Goal: Use online tool/utility: Utilize a website feature to perform a specific function

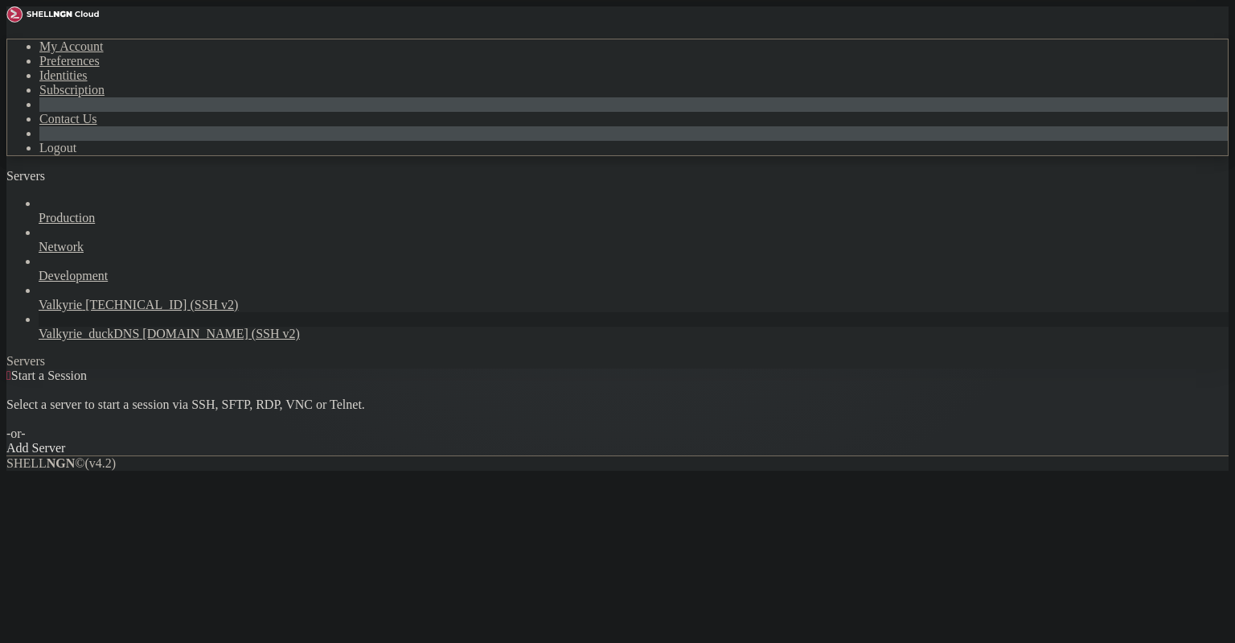
click at [6, 39] on link at bounding box center [6, 39] width 0 height 0
click at [105, 97] on link "Subscription" at bounding box center [71, 90] width 65 height 14
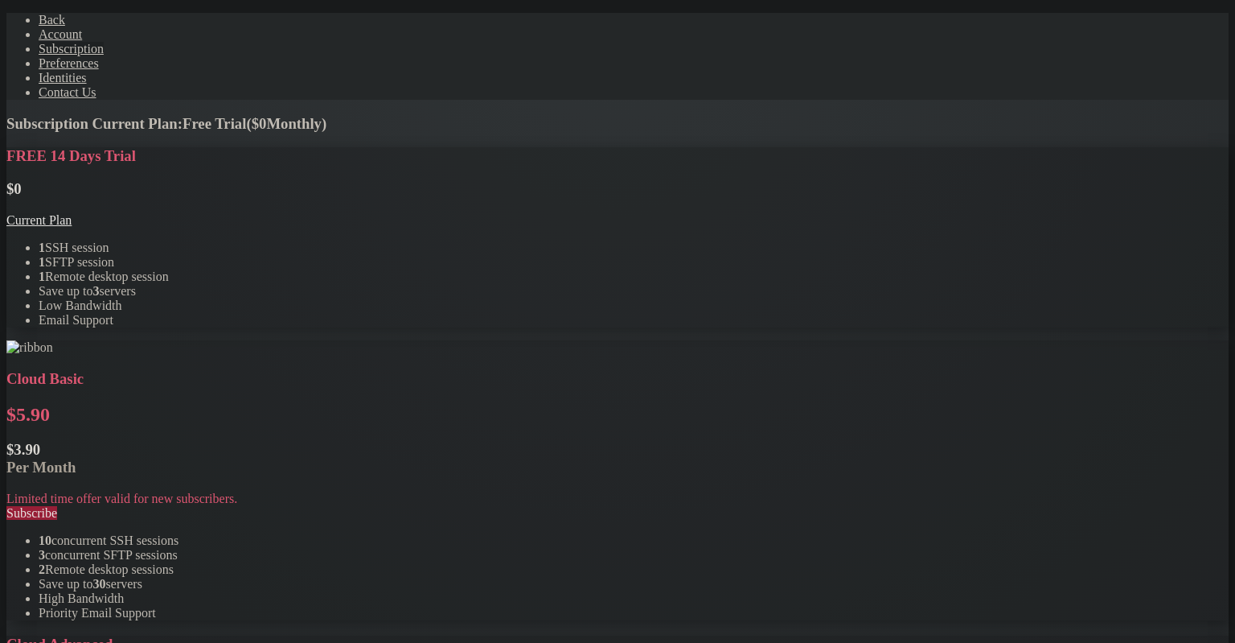
click at [381, 298] on li "Save up to 3 servers" at bounding box center [634, 291] width 1190 height 14
click at [82, 41] on link "Account" at bounding box center [60, 34] width 43 height 14
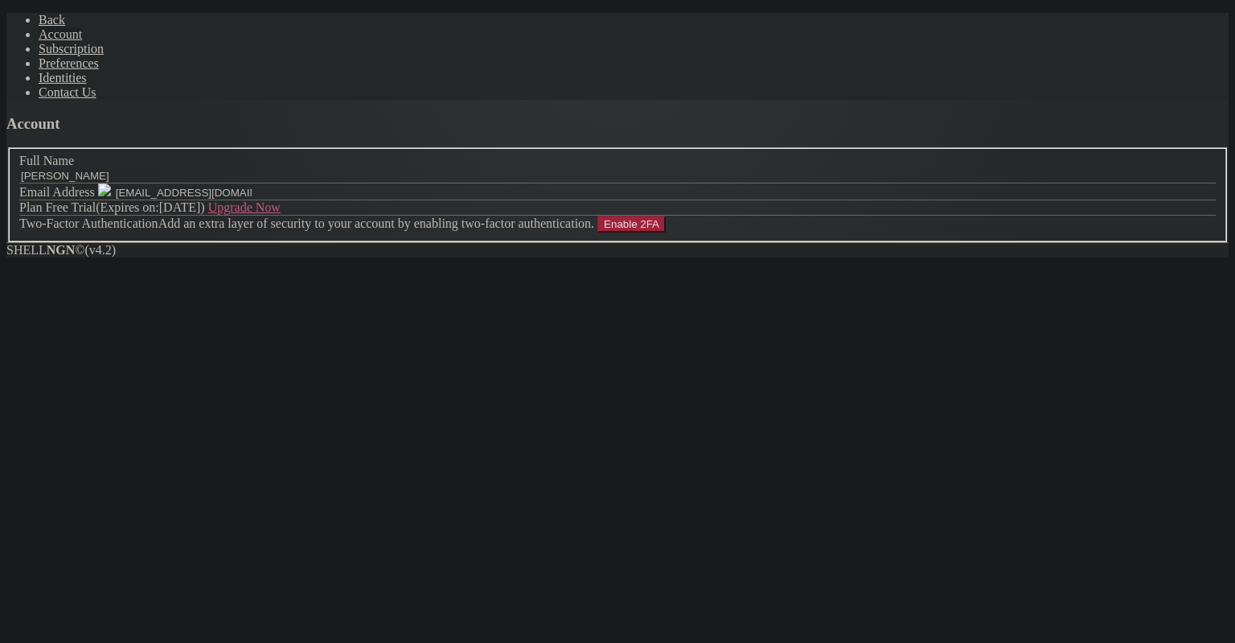
click at [629, 232] on button "Enable 2FA" at bounding box center [632, 224] width 68 height 17
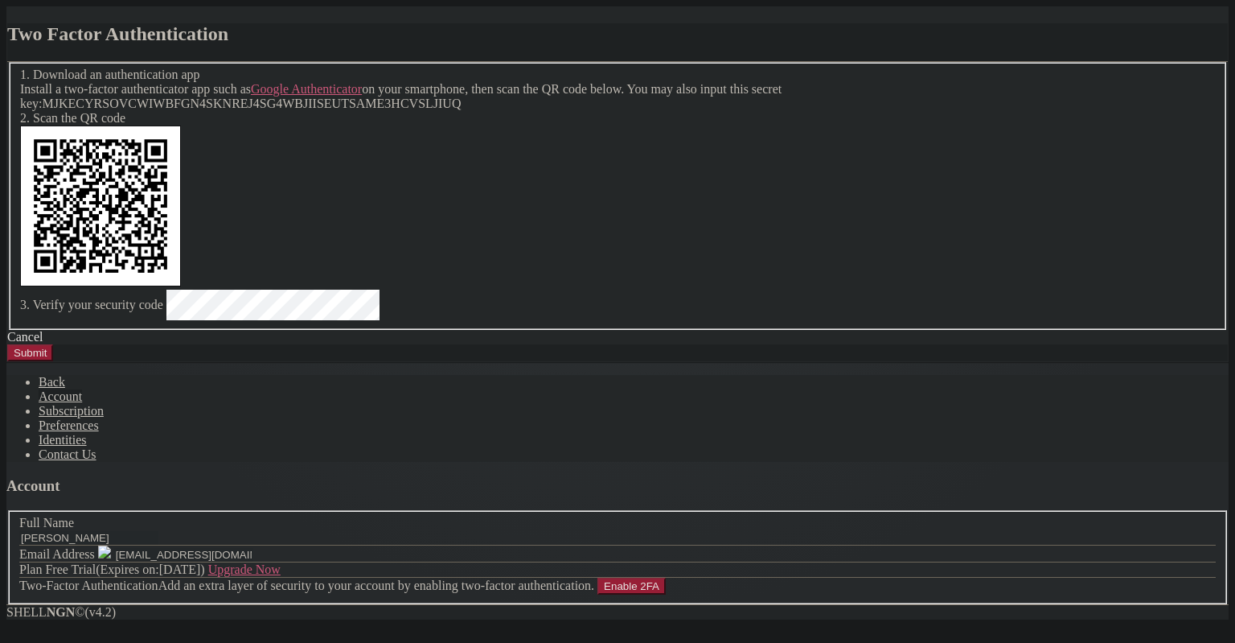
click at [687, 344] on div "Cancel" at bounding box center [617, 337] width 1221 height 14
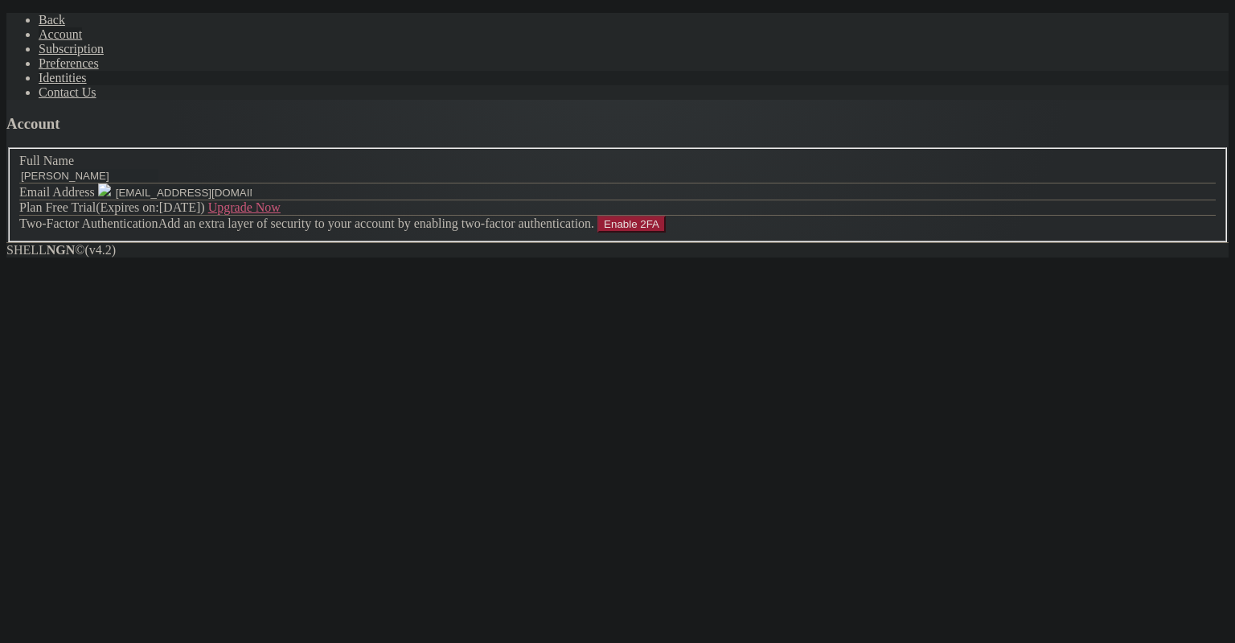
click at [87, 84] on link "Identities" at bounding box center [63, 78] width 48 height 14
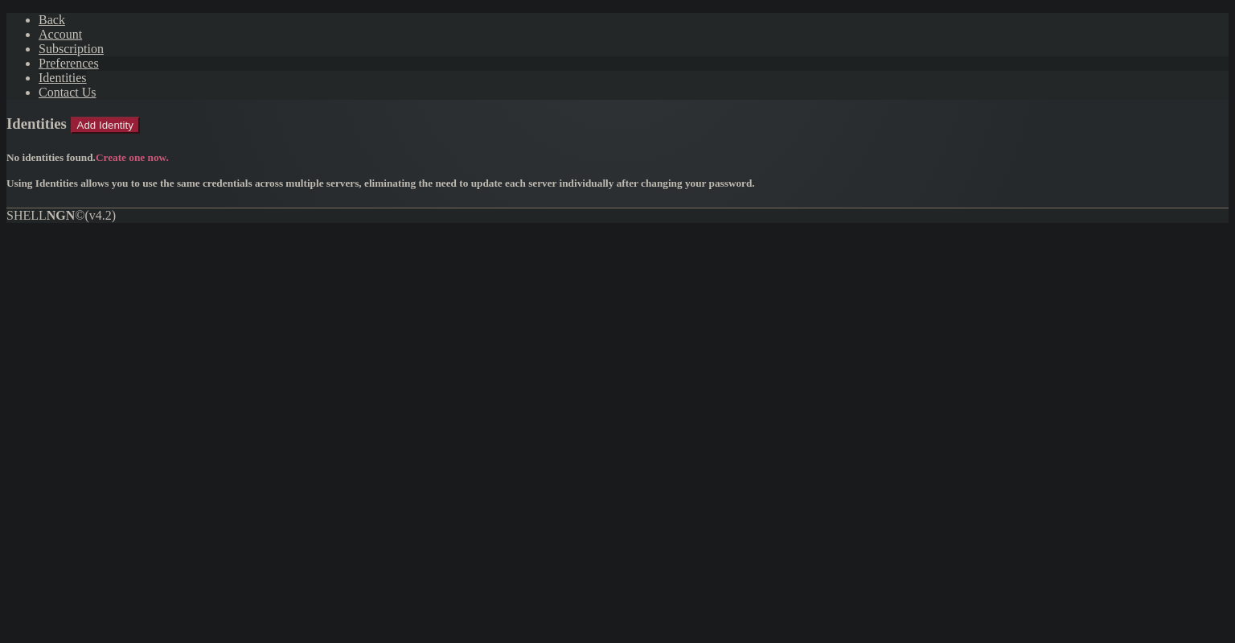
click at [99, 70] on link "Preferences" at bounding box center [69, 63] width 60 height 14
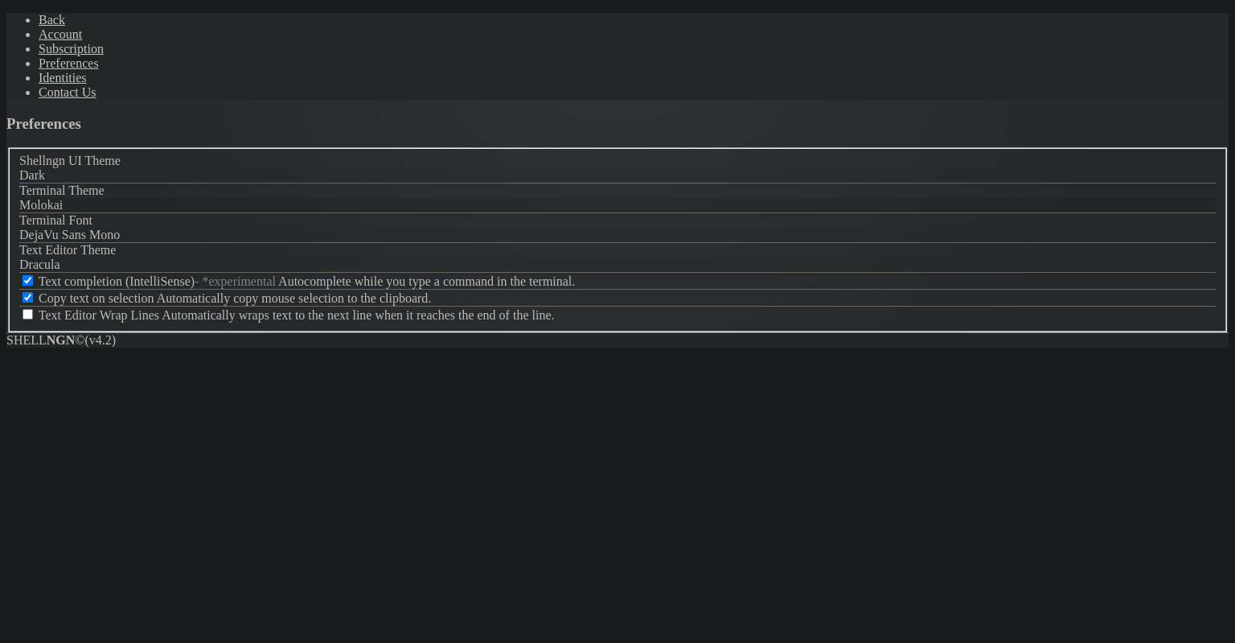
click at [570, 198] on div "Molokai" at bounding box center [617, 205] width 1197 height 14
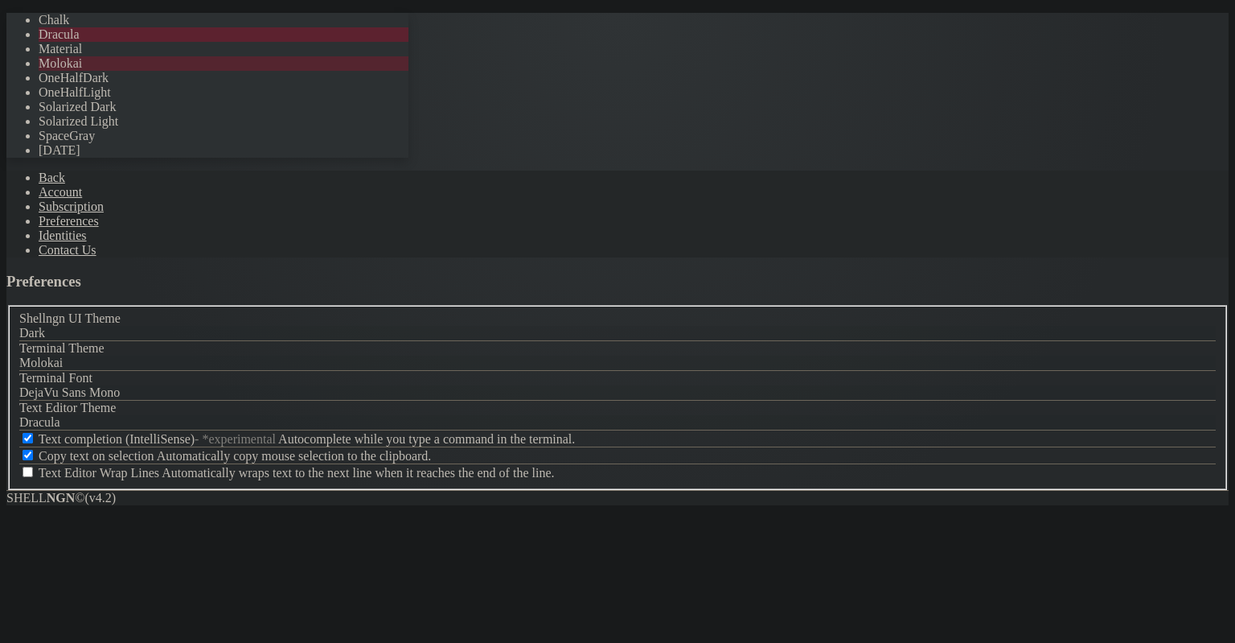
drag, startPoint x: 526, startPoint y: 221, endPoint x: 523, endPoint y: 230, distance: 9.4
click at [529, 356] on div "Dracula" at bounding box center [617, 363] width 1197 height 14
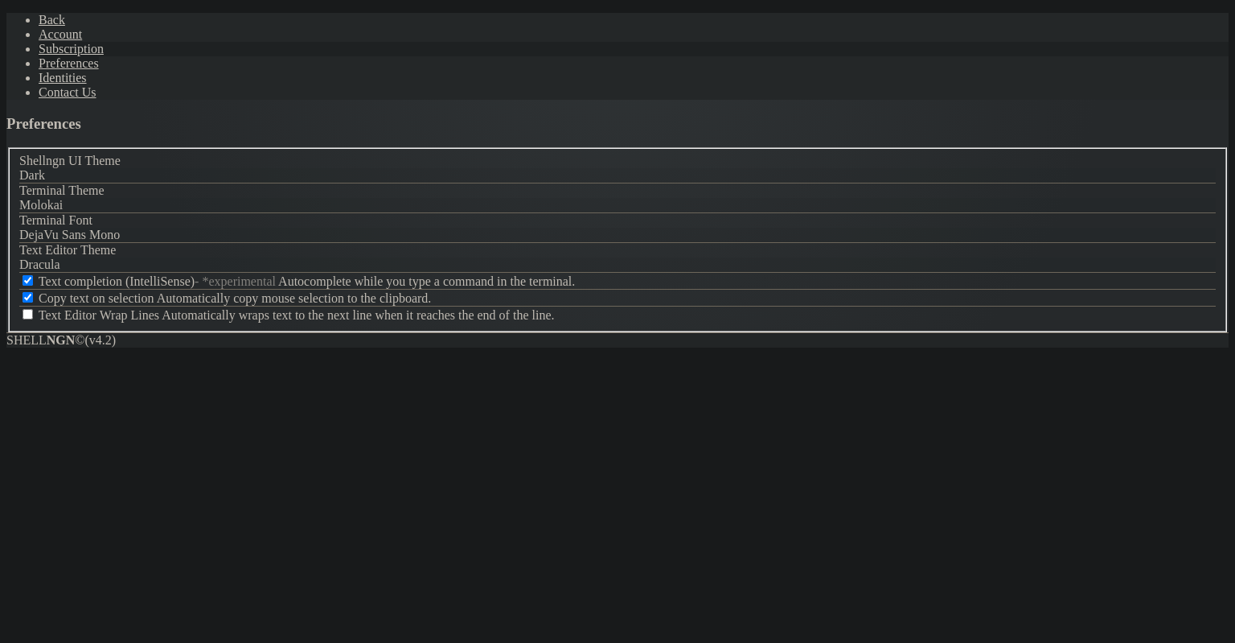
click at [82, 56] on span "Subscription" at bounding box center [71, 49] width 65 height 14
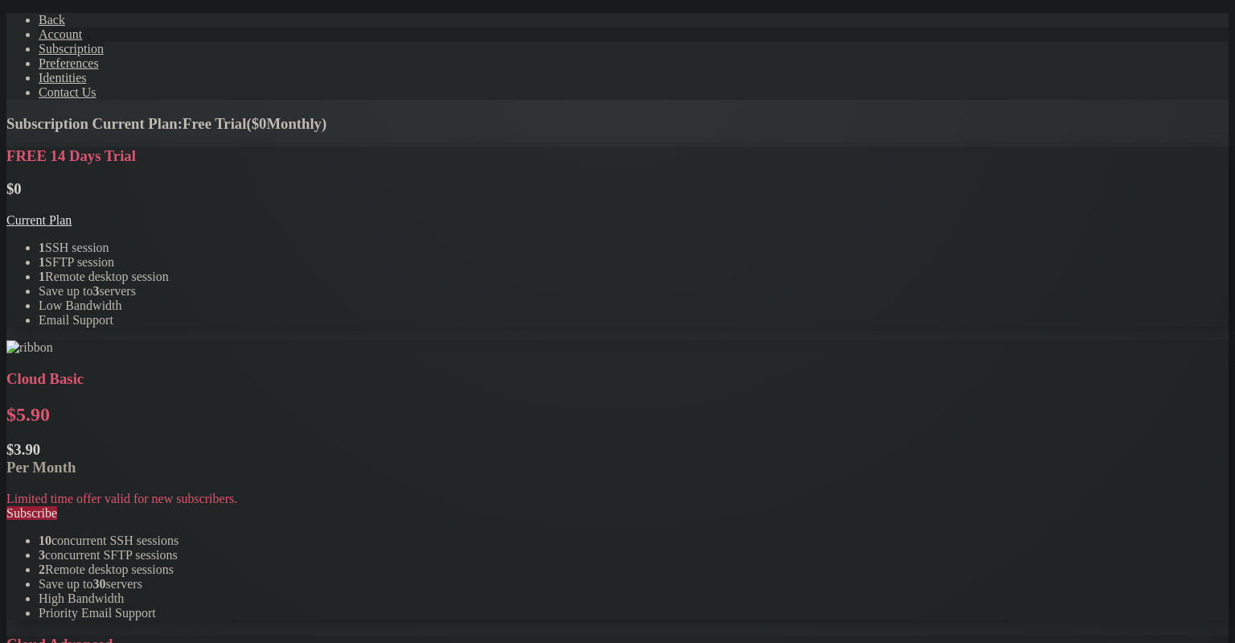
click at [75, 41] on link "Account" at bounding box center [60, 34] width 43 height 14
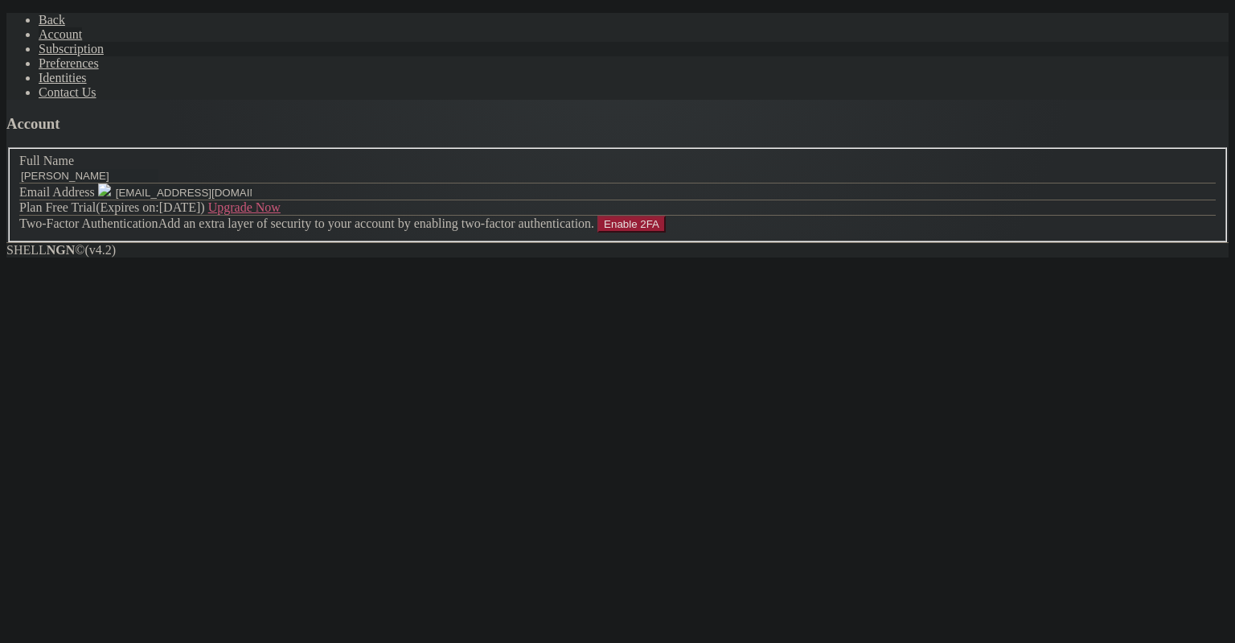
click at [78, 56] on span "Subscription" at bounding box center [71, 49] width 65 height 14
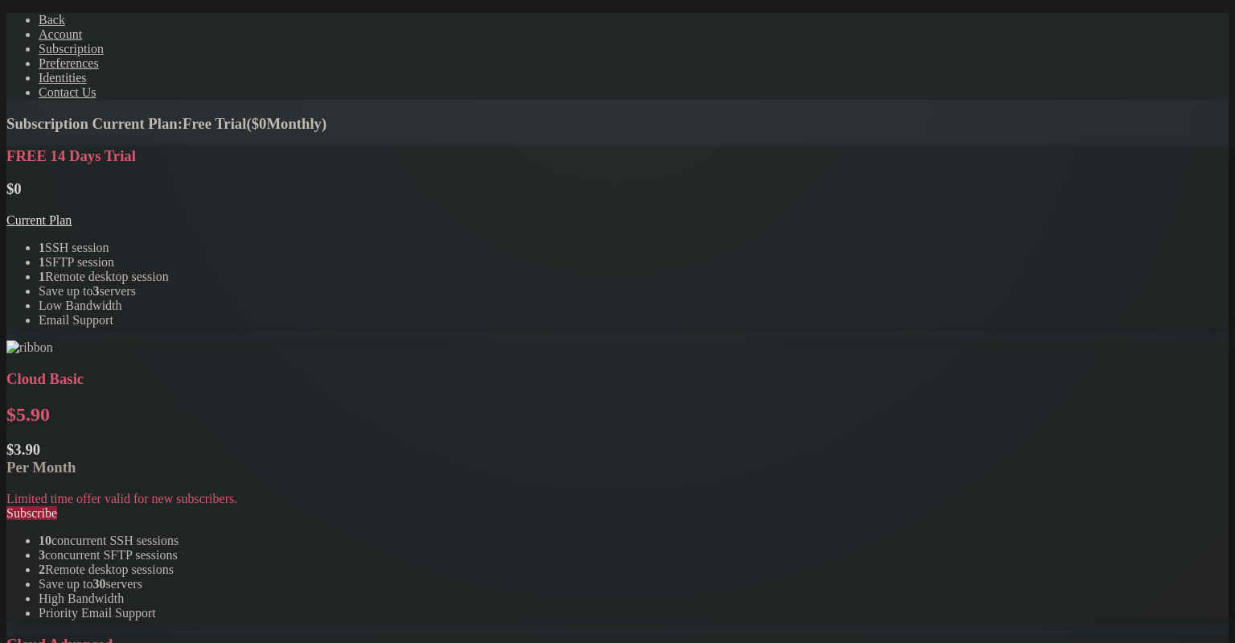
drag, startPoint x: 1079, startPoint y: 287, endPoint x: 1084, endPoint y: 372, distance: 84.6
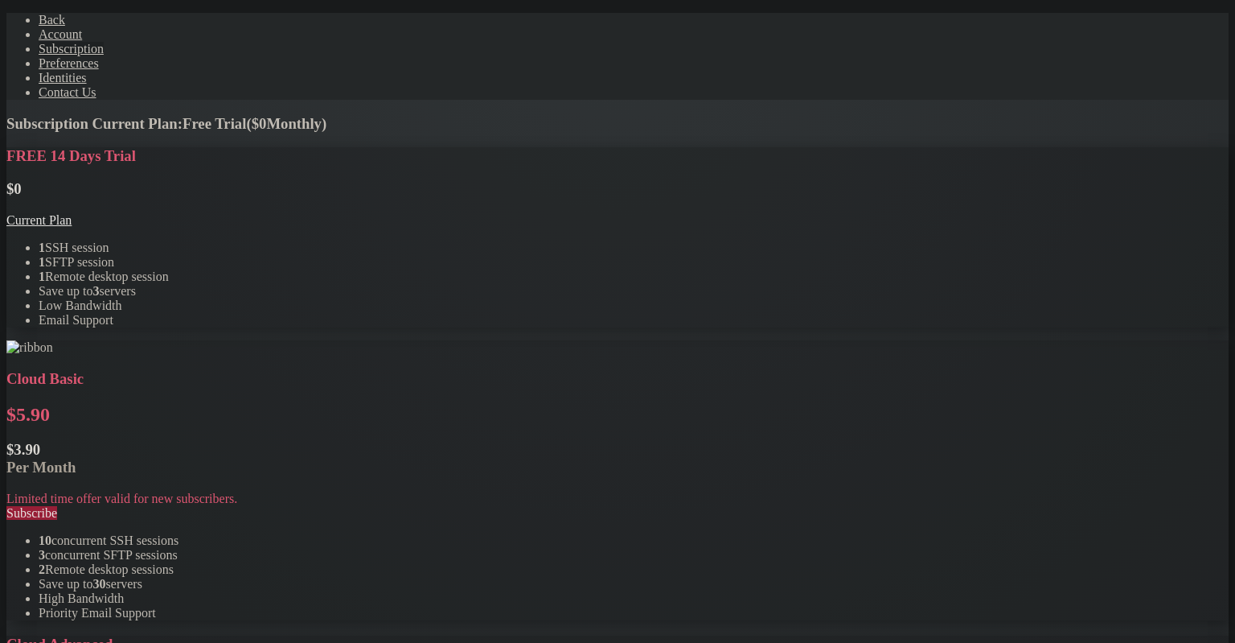
click at [39, 41] on span "Account" at bounding box center [60, 34] width 43 height 14
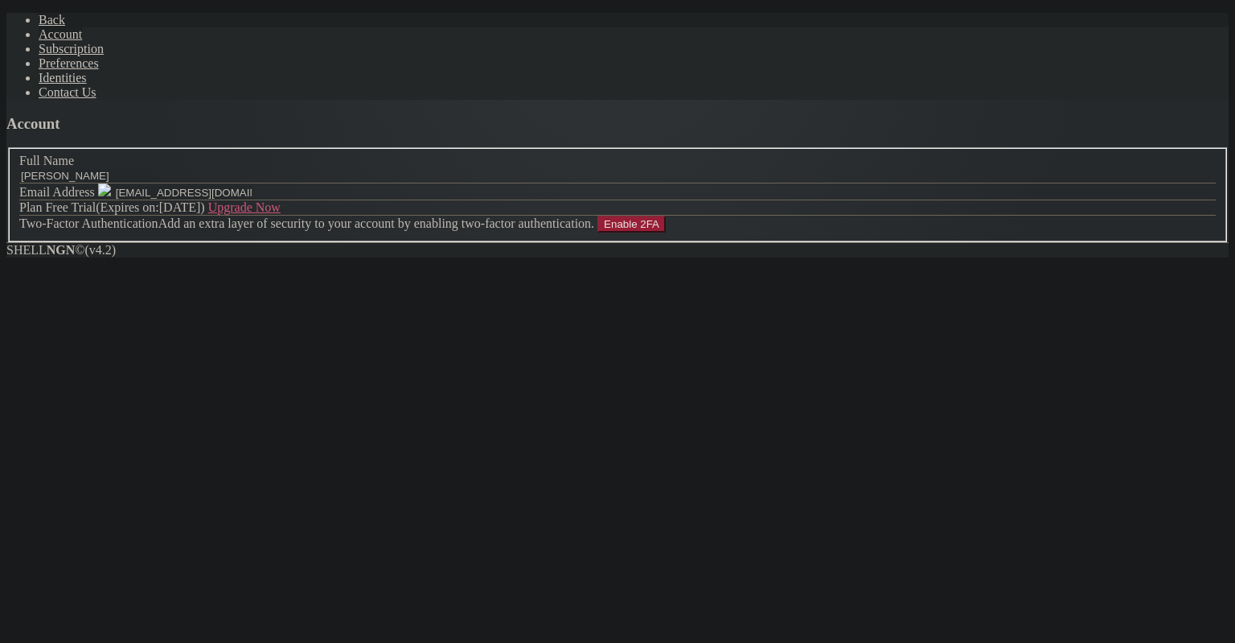
click at [39, 25] on span "Back" at bounding box center [52, 20] width 27 height 14
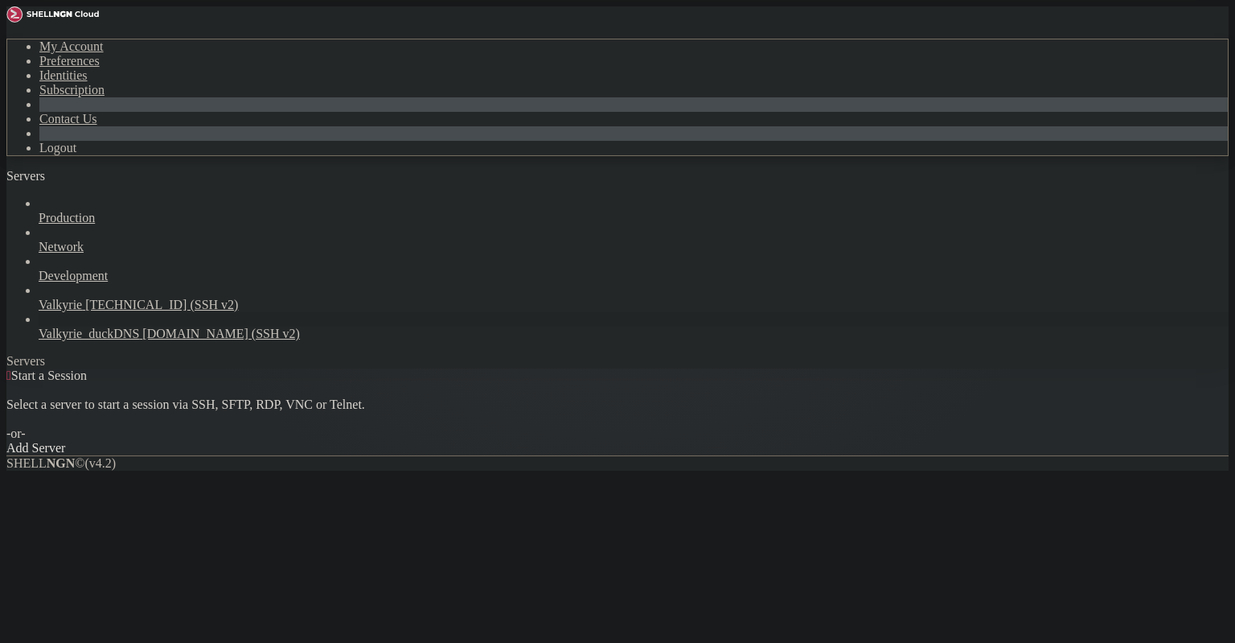
click at [130, 327] on span "Valkyrie_duckDNS" at bounding box center [89, 334] width 101 height 14
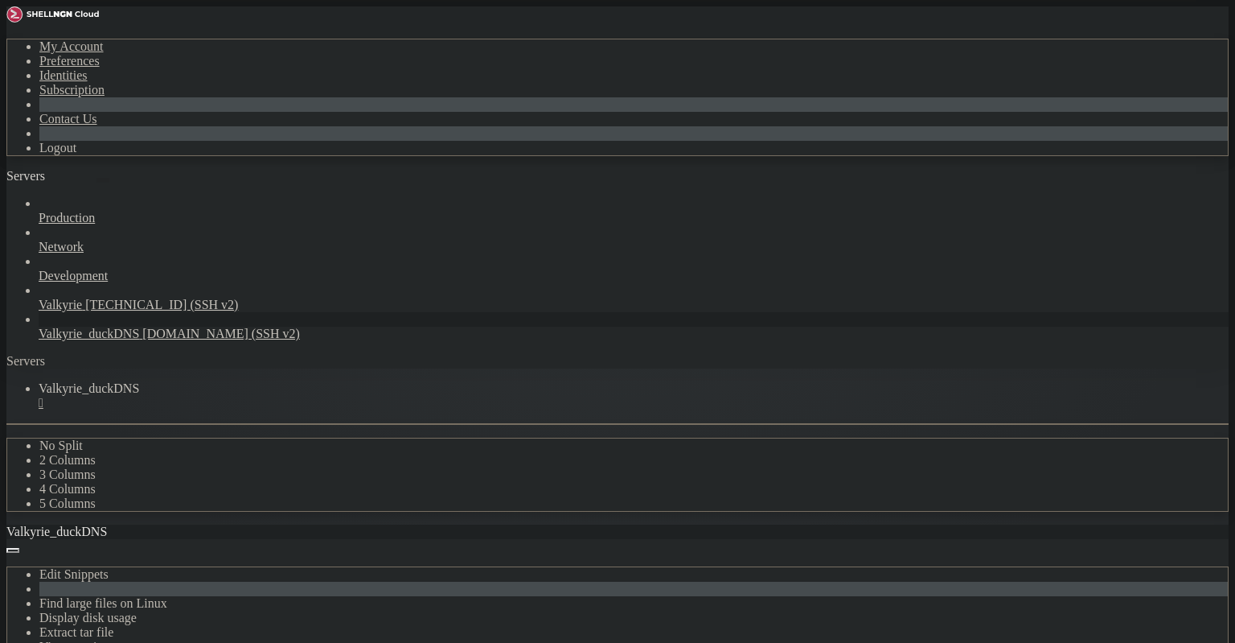
click at [103, 180] on icon "button" at bounding box center [103, 180] width 0 height 0
click at [6, 354] on div "Servers" at bounding box center [617, 361] width 1223 height 14
click at [142, 327] on span "[DOMAIN_NAME] (SSH v2)" at bounding box center [221, 334] width 158 height 14
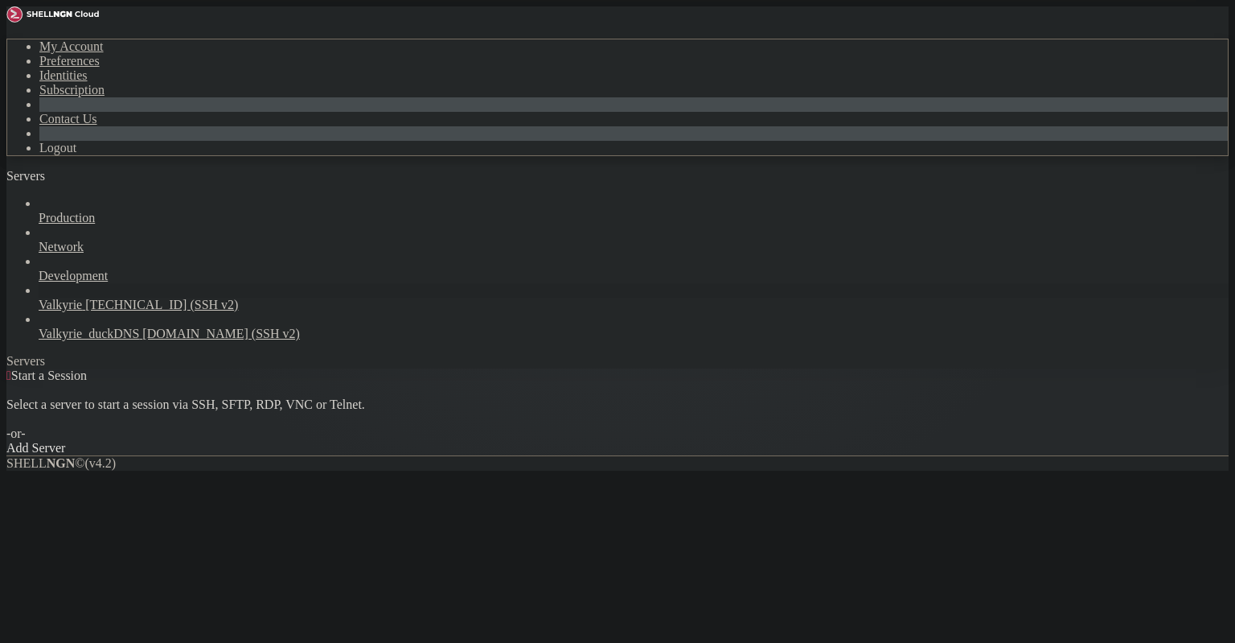
click at [106, 298] on span "[TECHNICAL_ID] (SSH v2)" at bounding box center [161, 305] width 153 height 14
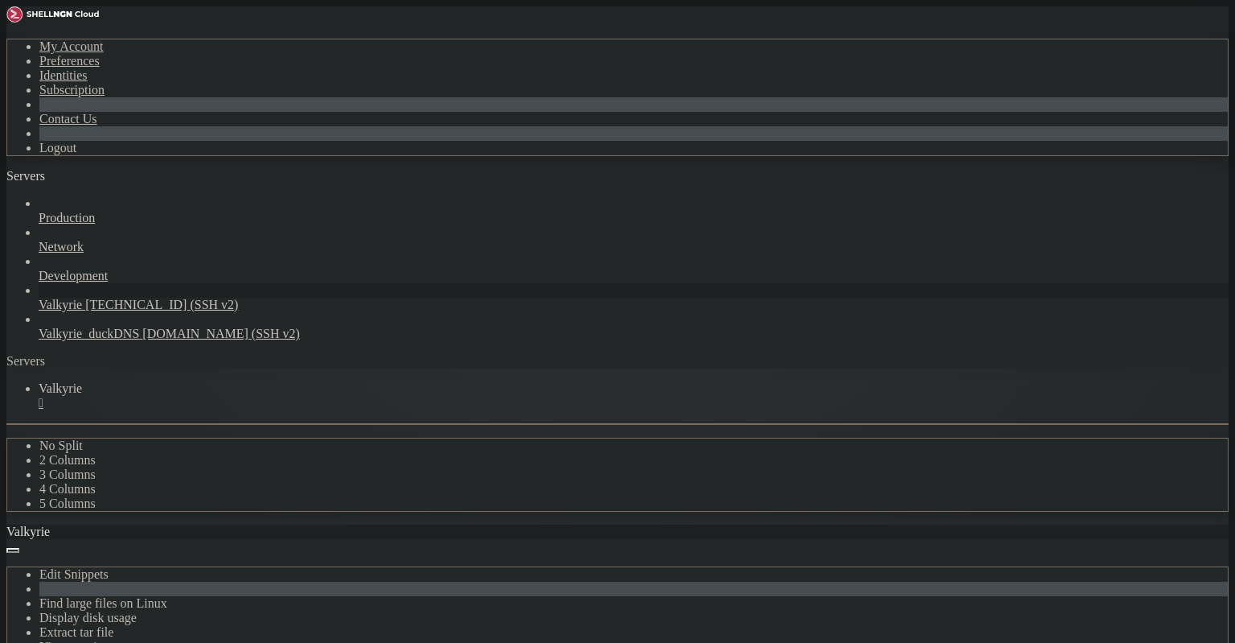
drag, startPoint x: 349, startPoint y: 932, endPoint x: 343, endPoint y: 938, distance: 8.6
drag, startPoint x: 204, startPoint y: 1218, endPoint x: 88, endPoint y: 826, distance: 408.3
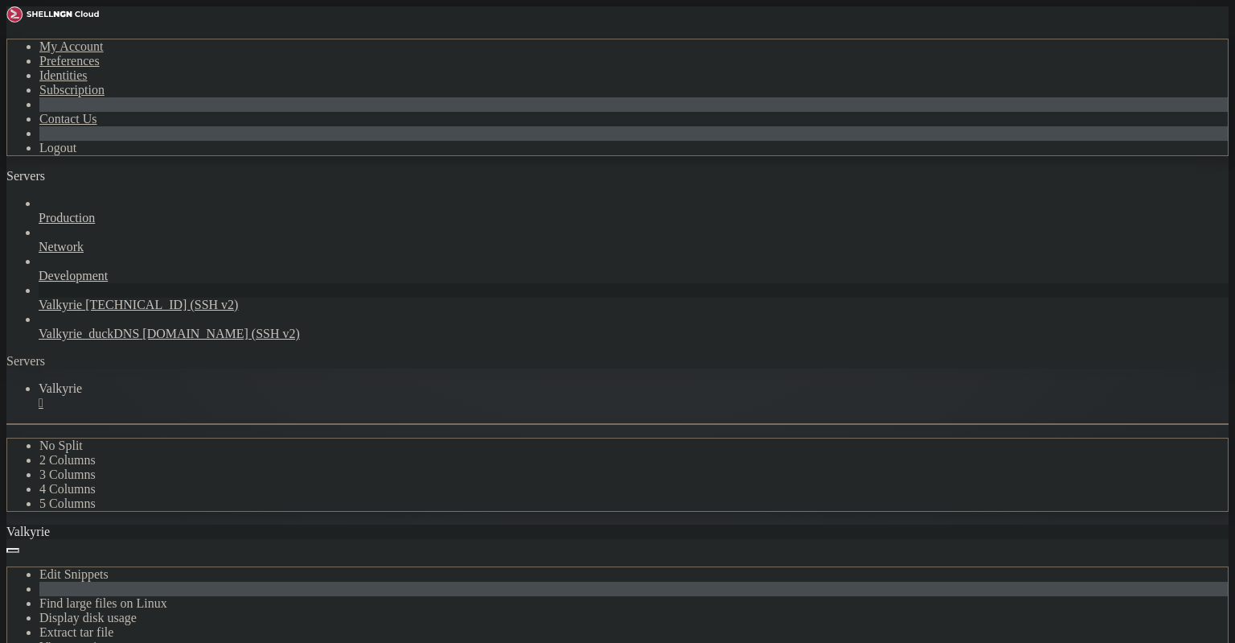
drag, startPoint x: 360, startPoint y: 1287, endPoint x: 118, endPoint y: 1139, distance: 283.8
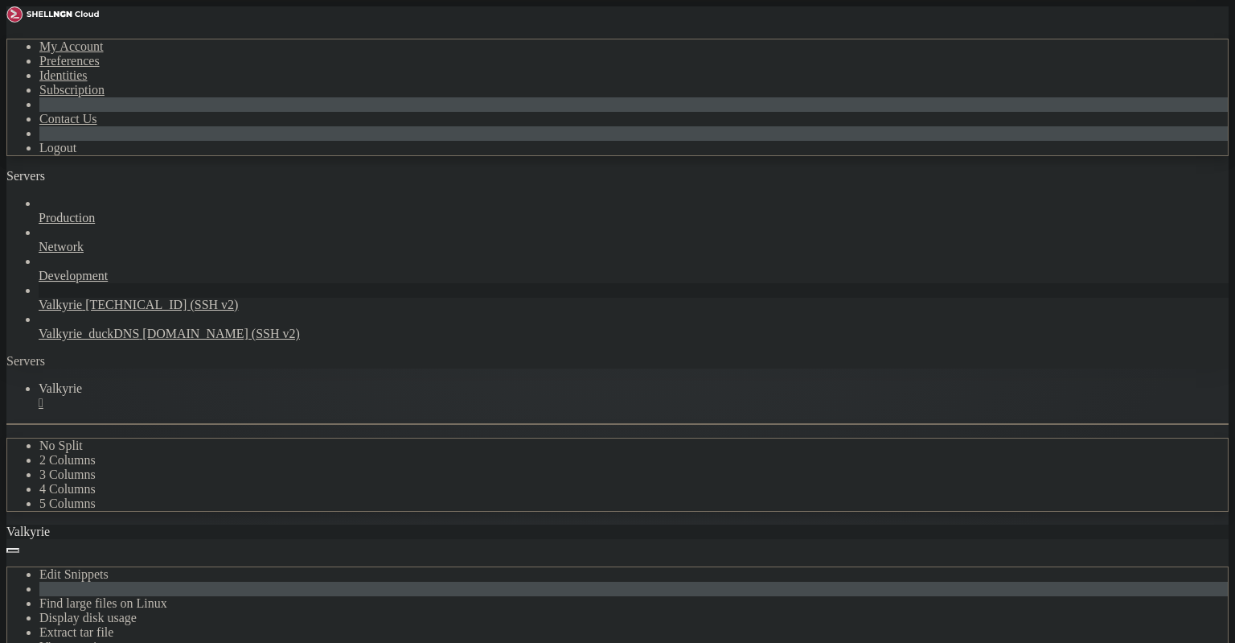
scroll to position [389, 0]
drag, startPoint x: 150, startPoint y: 1204, endPoint x: 29, endPoint y: 715, distance: 503.7
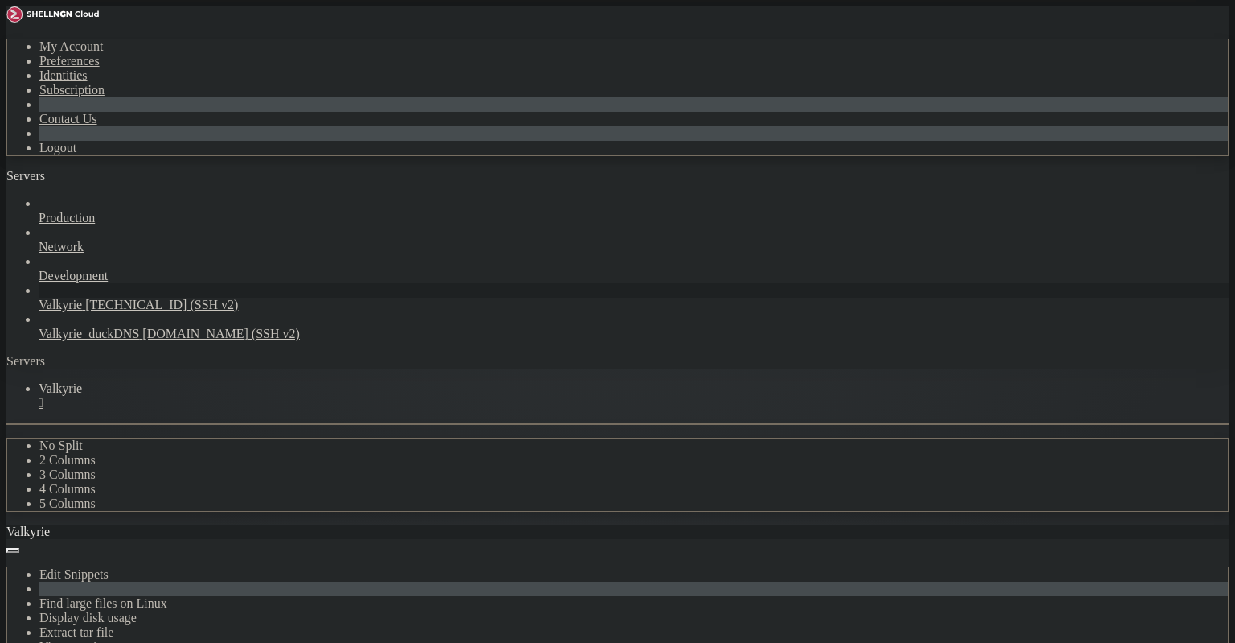
scroll to position [1088, 0]
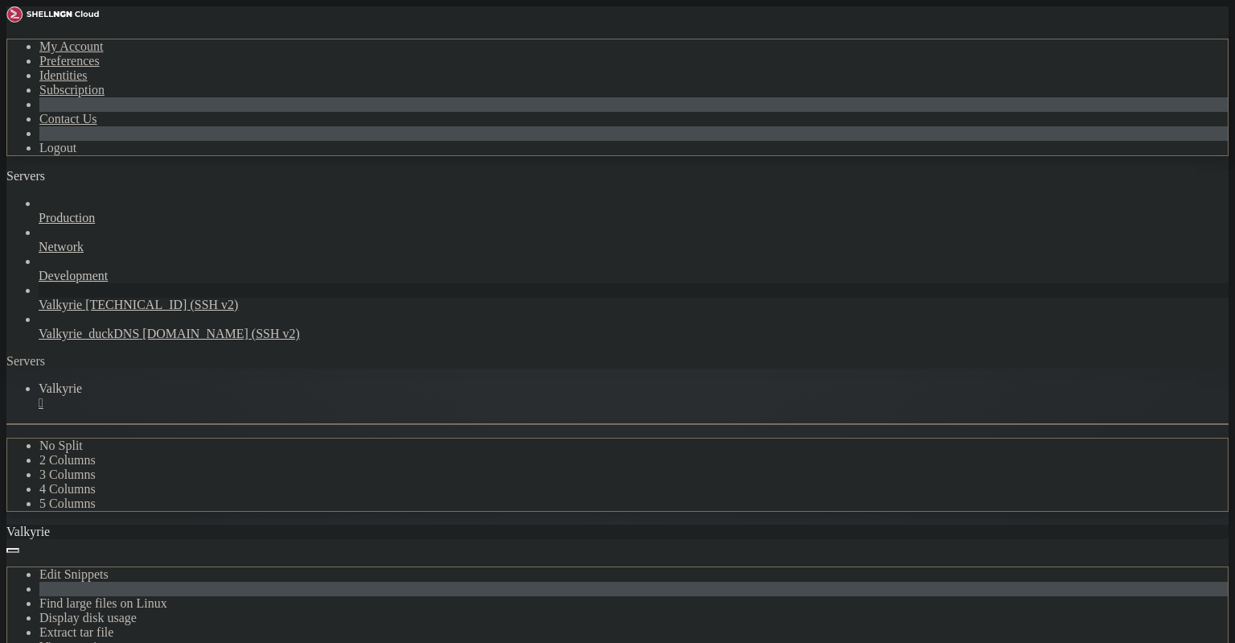
drag, startPoint x: 271, startPoint y: 1162, endPoint x: 259, endPoint y: 1165, distance: 12.3
drag, startPoint x: 528, startPoint y: 928, endPoint x: 31, endPoint y: 698, distance: 547.7
copy div "ngrok (Ctrl+C to quit) 🐋 Create instant endpoints for local containers within D…"
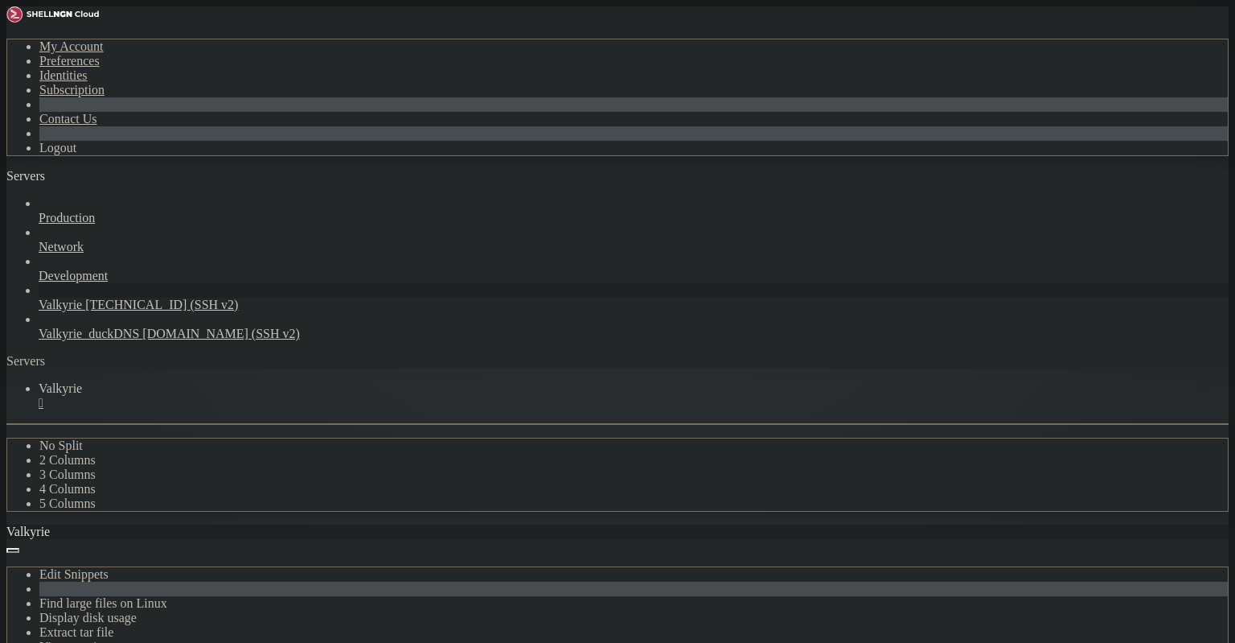
drag, startPoint x: 194, startPoint y: 1209, endPoint x: 11, endPoint y: 1179, distance: 185.0
